Goal: Obtain resource: Download file/media

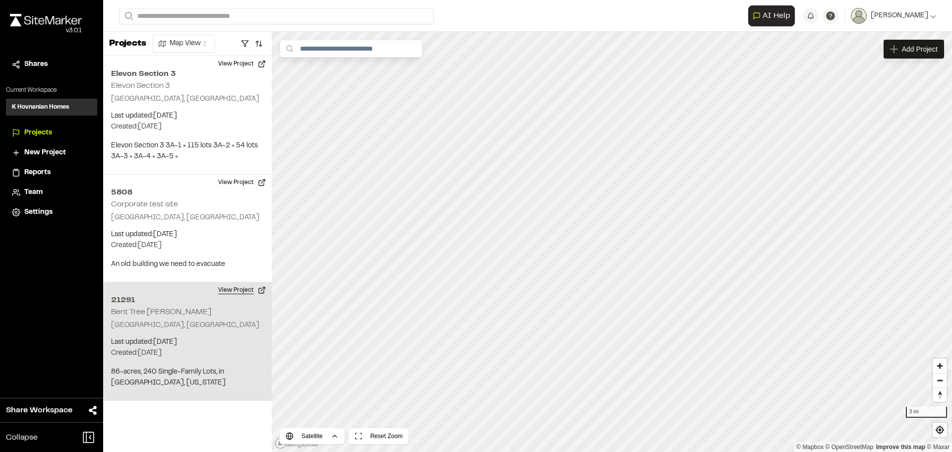
click at [228, 291] on button "View Project" at bounding box center [241, 290] width 59 height 16
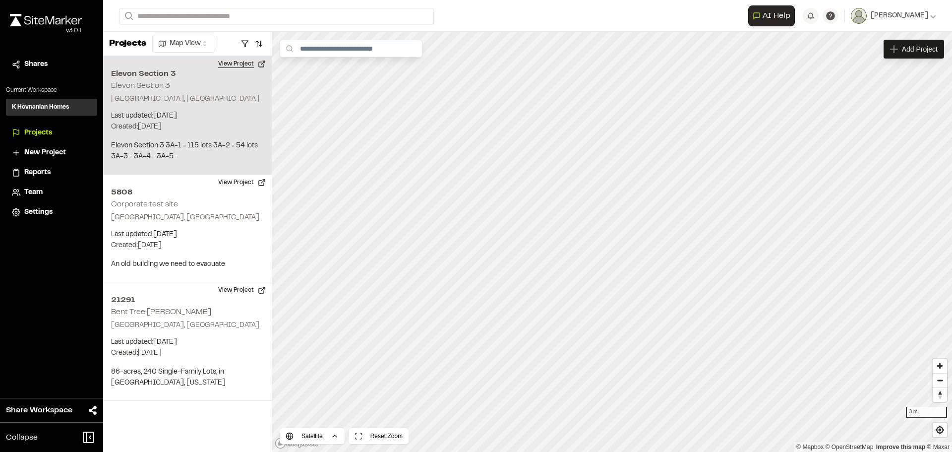
click at [230, 64] on button "View Project" at bounding box center [241, 64] width 59 height 16
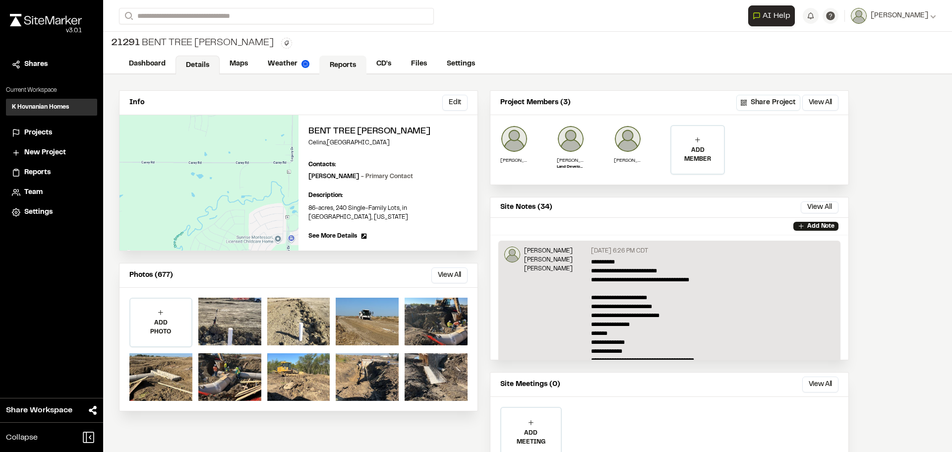
click at [336, 65] on link "Reports" at bounding box center [342, 65] width 47 height 19
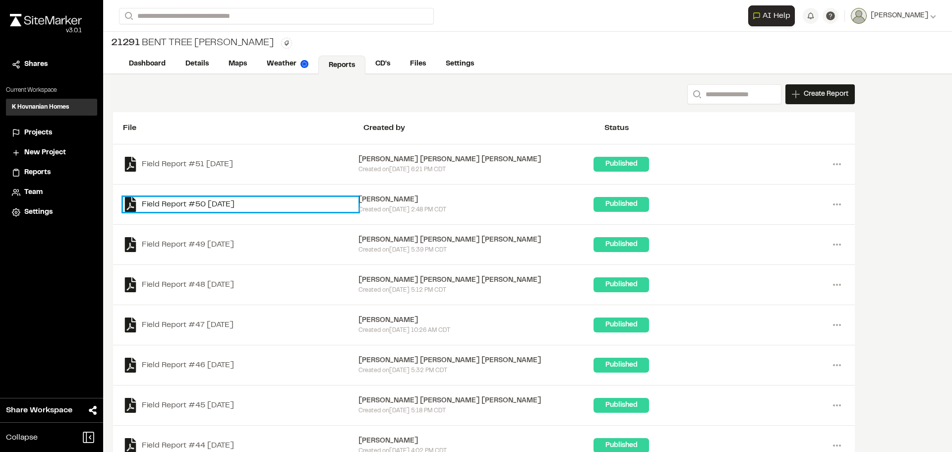
click at [161, 204] on link "Field Report #50 [DATE]" at bounding box center [240, 204] width 235 height 15
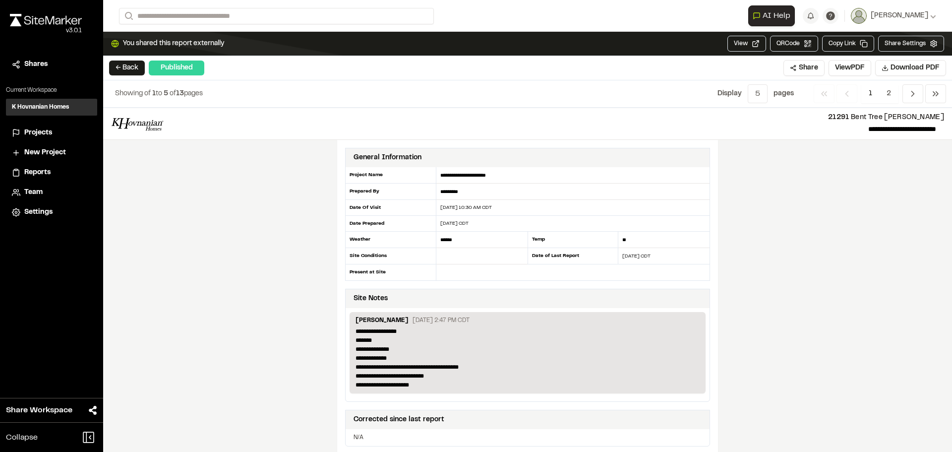
scroll to position [347, 0]
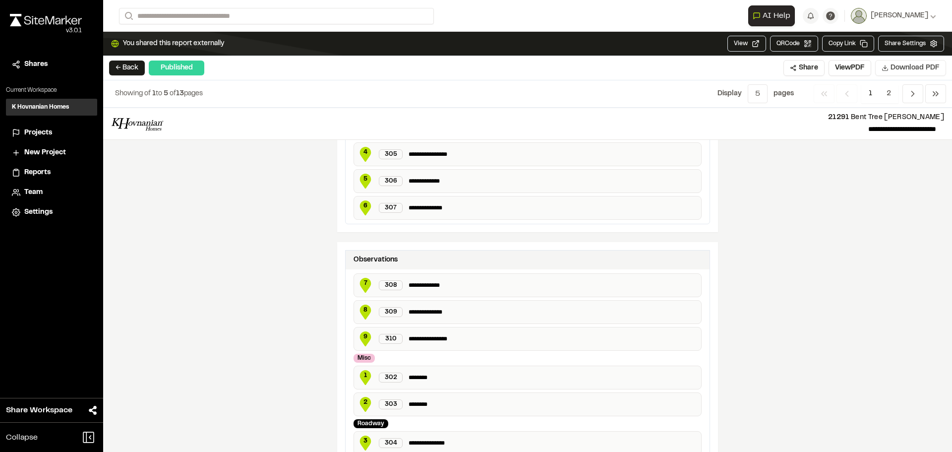
click at [895, 67] on span "Download PDF" at bounding box center [914, 67] width 49 height 11
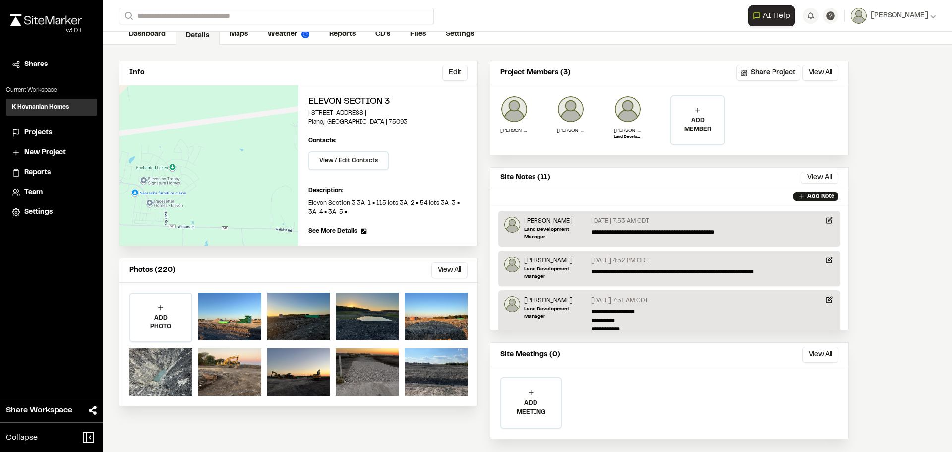
scroll to position [45, 0]
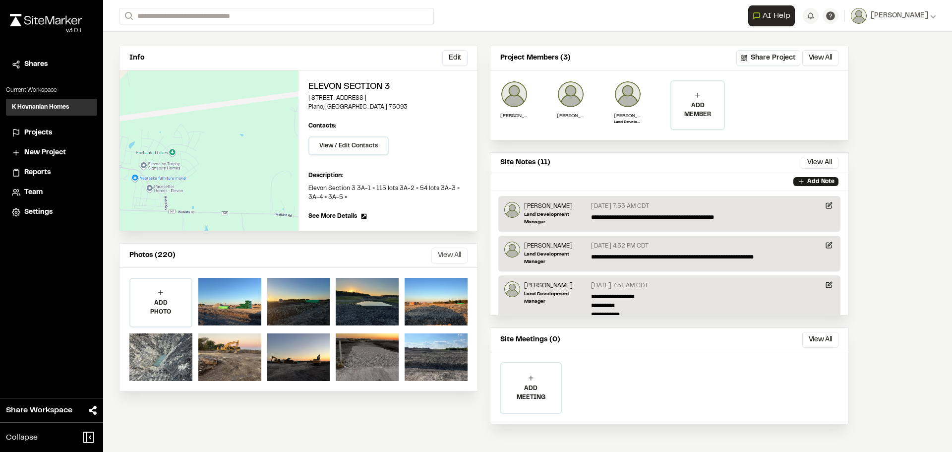
click at [449, 251] on button "View All" at bounding box center [449, 255] width 36 height 16
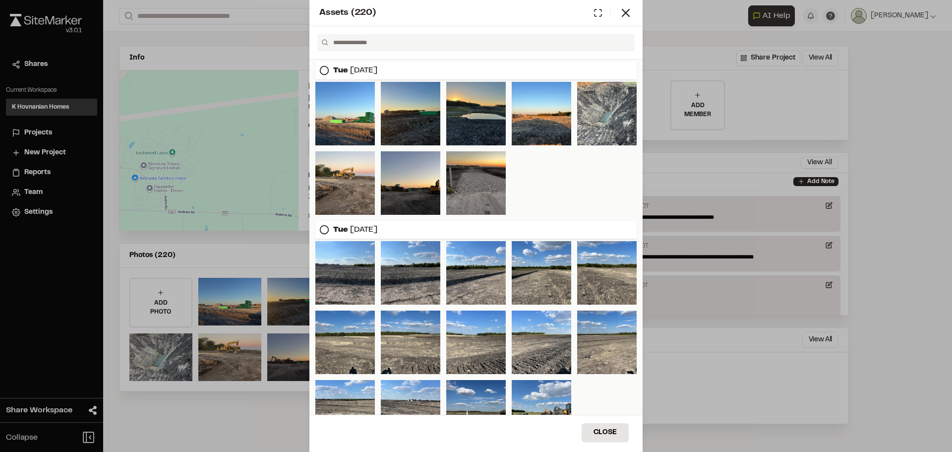
click at [323, 71] on icon at bounding box center [324, 70] width 10 height 10
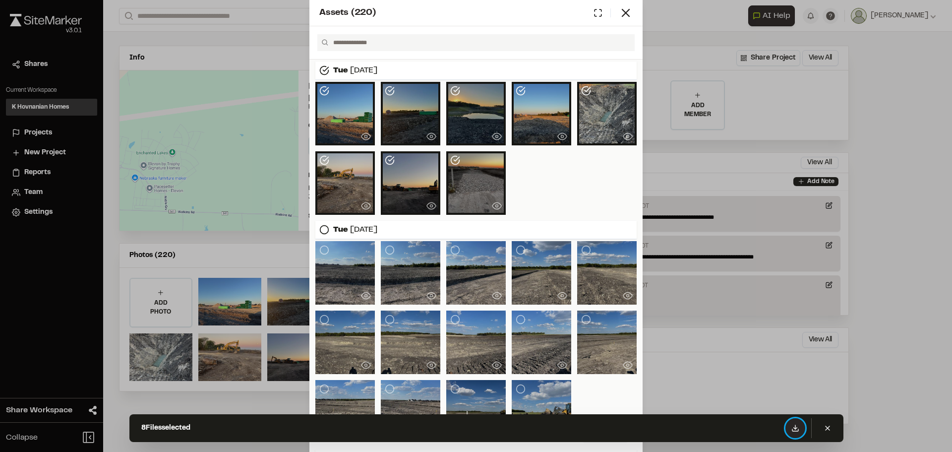
click at [794, 431] on icon at bounding box center [795, 430] width 6 height 2
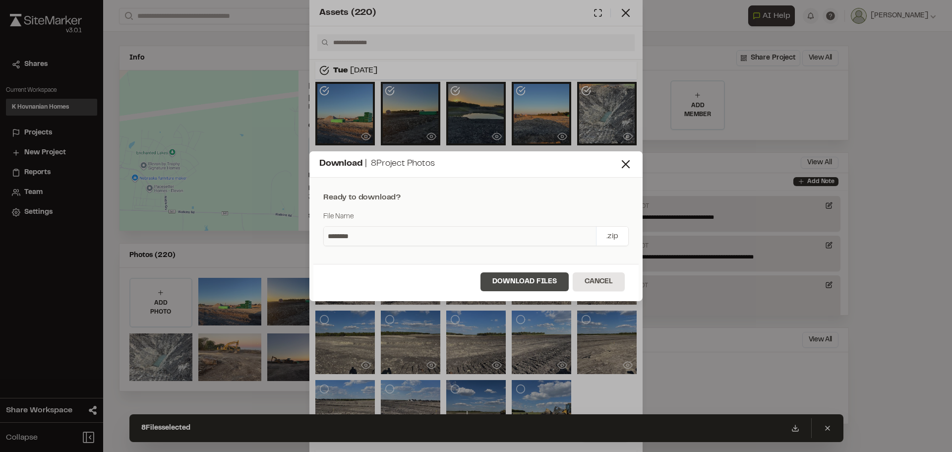
click at [518, 283] on button "Download Files" at bounding box center [524, 281] width 88 height 19
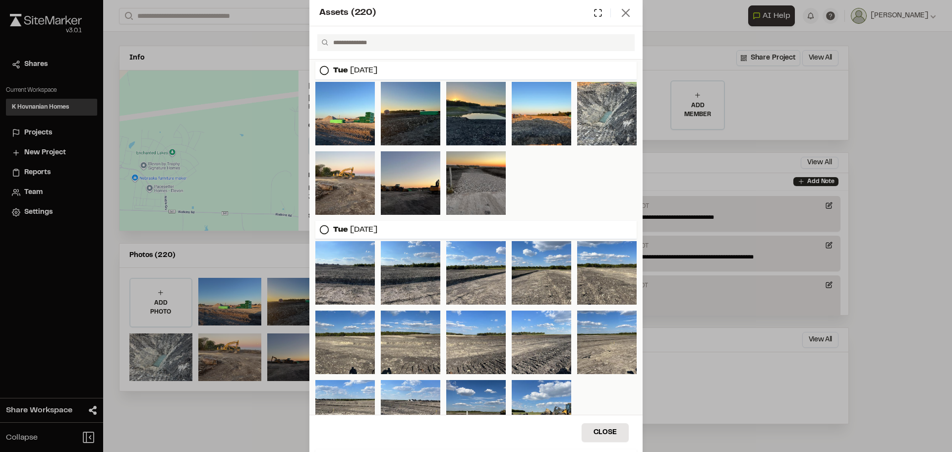
click at [628, 12] on icon at bounding box center [626, 13] width 14 height 14
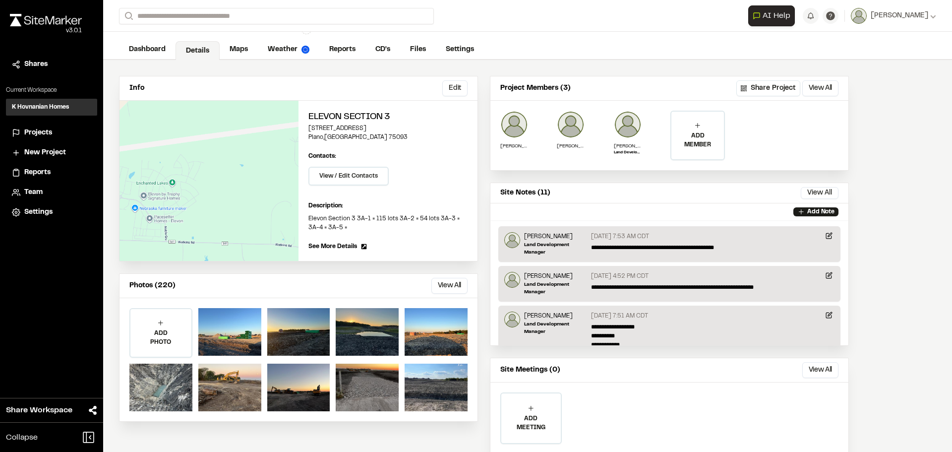
scroll to position [0, 0]
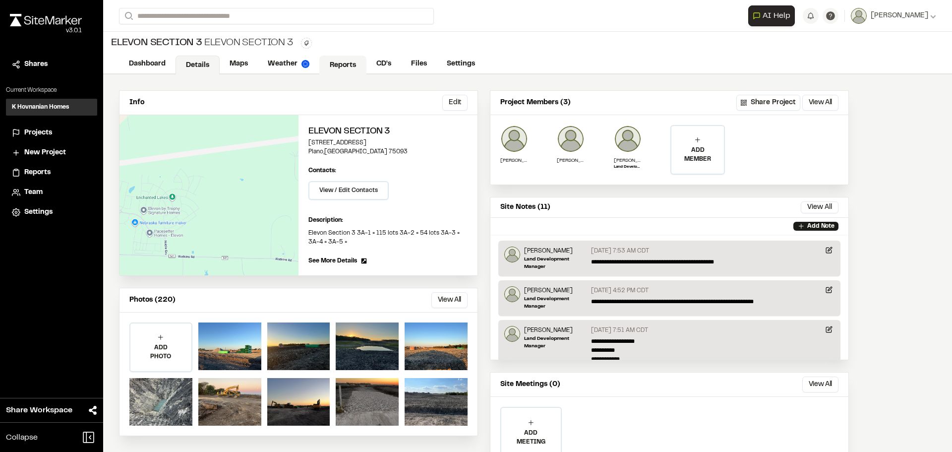
click at [342, 66] on link "Reports" at bounding box center [342, 65] width 47 height 19
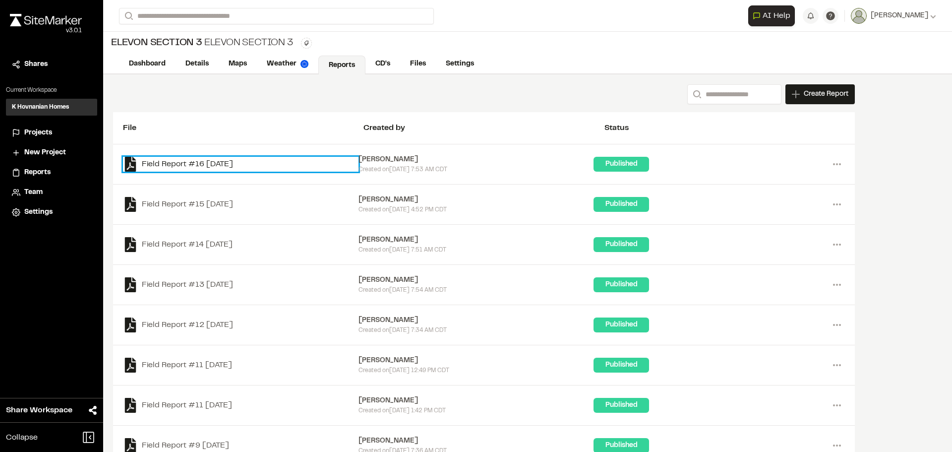
click at [184, 164] on link "Field Report #16 2025-10-07" at bounding box center [240, 164] width 235 height 15
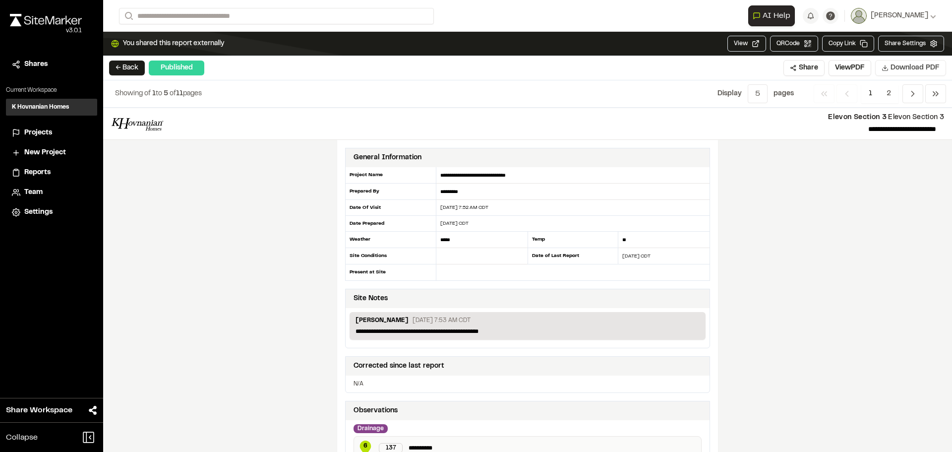
click at [906, 70] on span "Download PDF" at bounding box center [914, 67] width 49 height 11
